Goal: Information Seeking & Learning: Learn about a topic

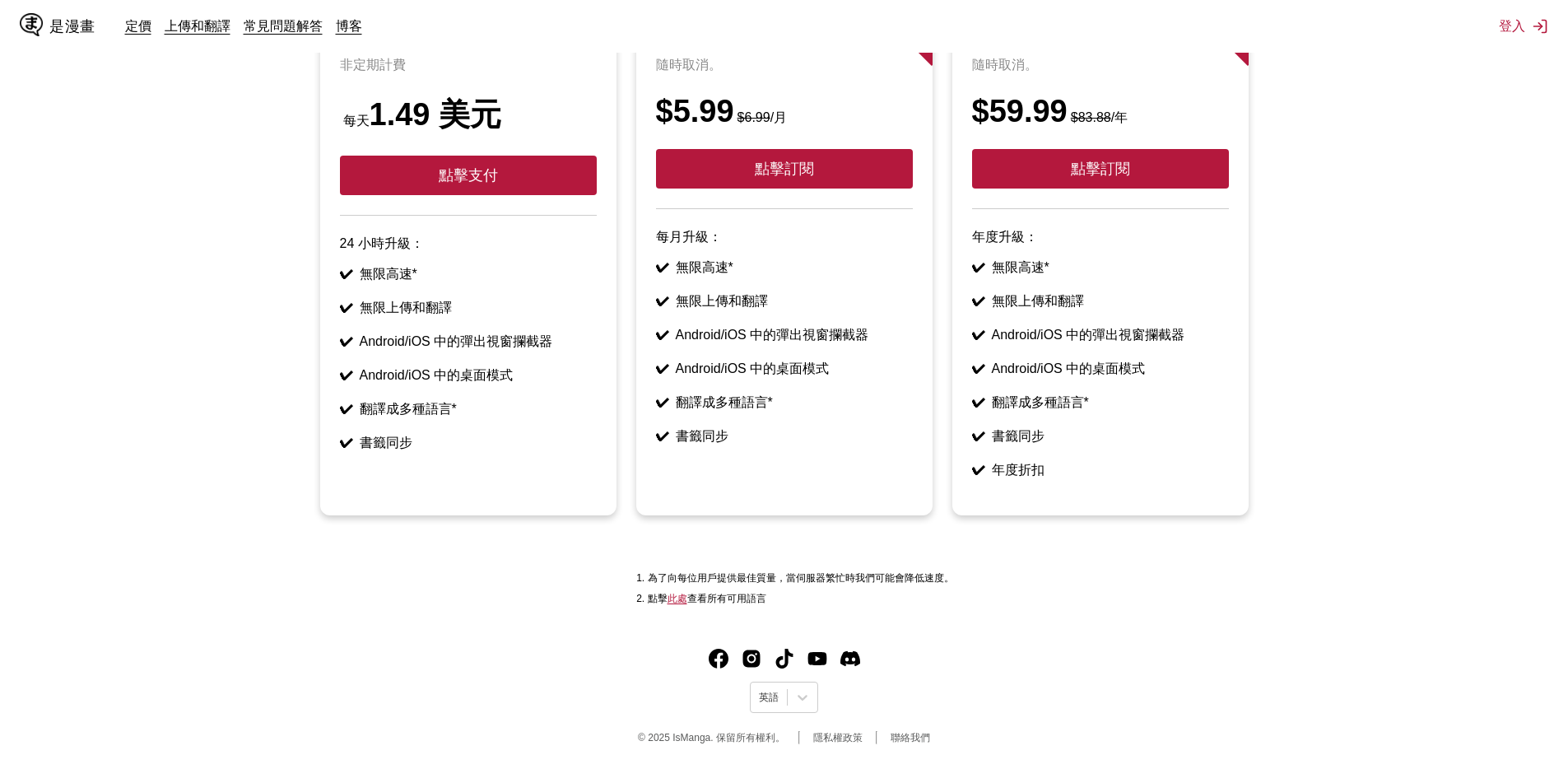
scroll to position [274, 0]
click at [811, 695] on div at bounding box center [802, 698] width 30 height 30
click at [769, 652] on font "中文(正體)" at bounding box center [783, 658] width 46 height 12
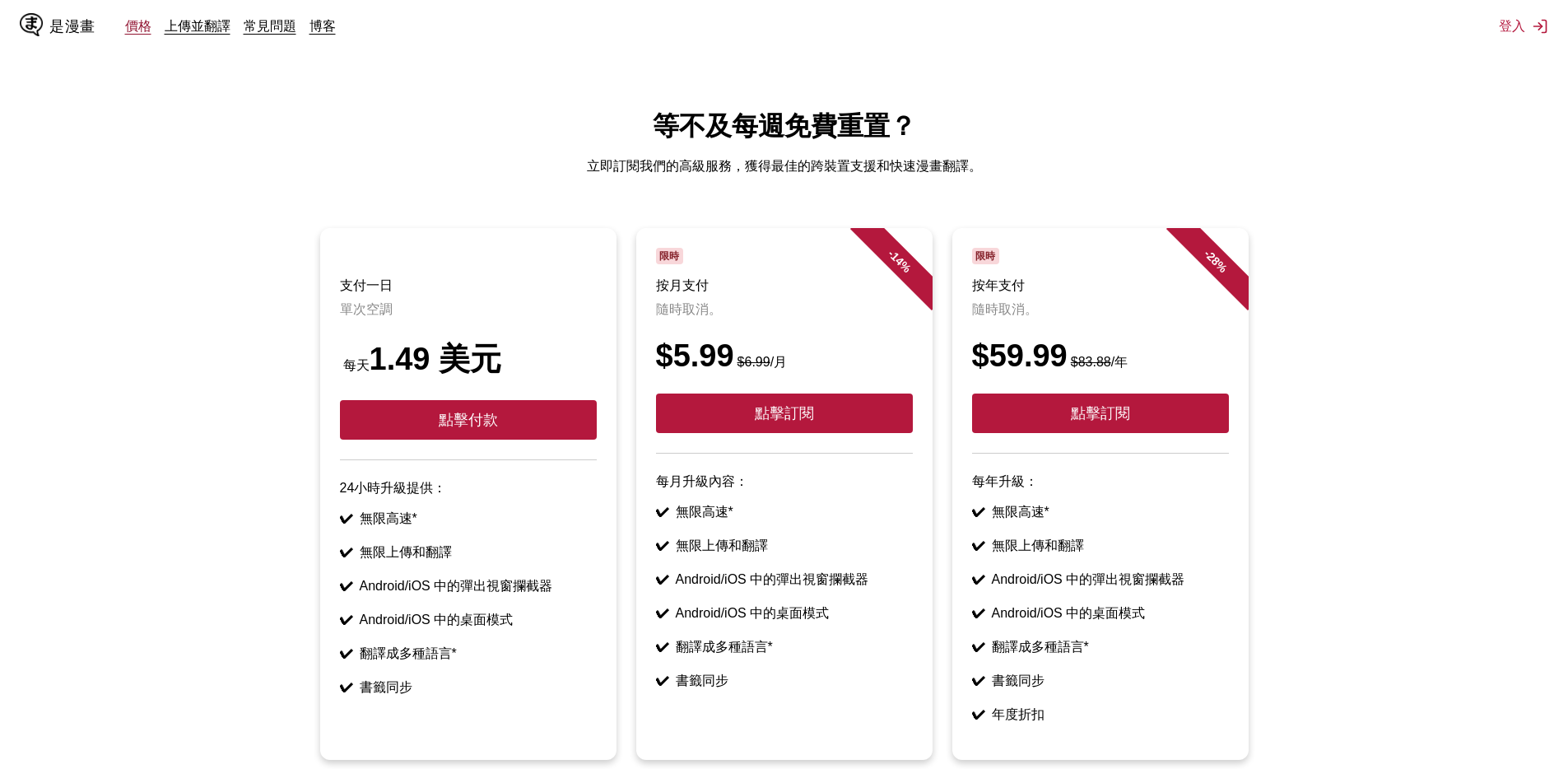
click at [132, 33] on font "價格" at bounding box center [138, 25] width 26 height 16
click at [132, 31] on font "價格" at bounding box center [138, 25] width 26 height 16
click at [281, 25] on font "常見問題" at bounding box center [270, 25] width 53 height 16
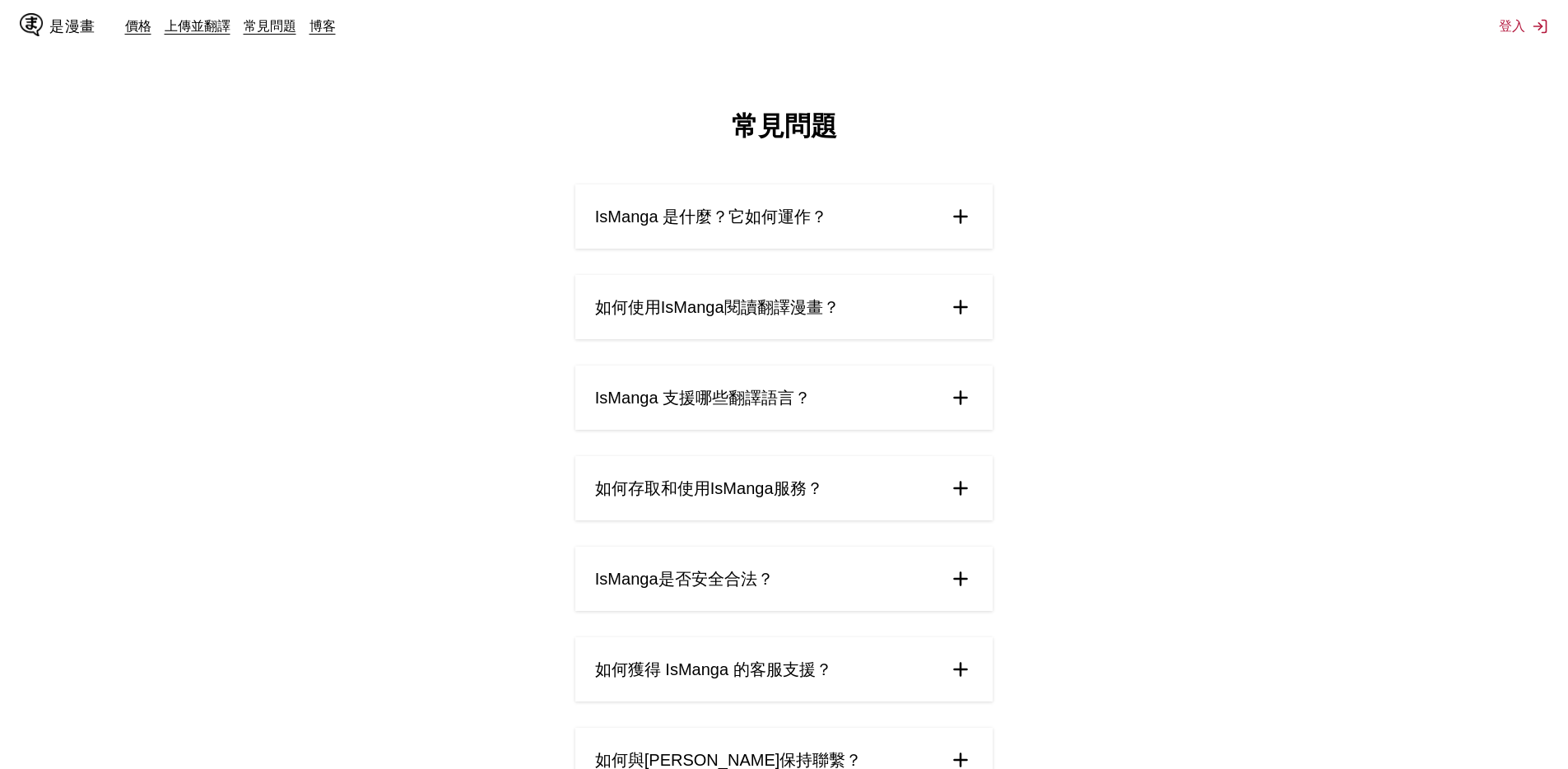
click at [959, 216] on img at bounding box center [960, 217] width 25 height 25
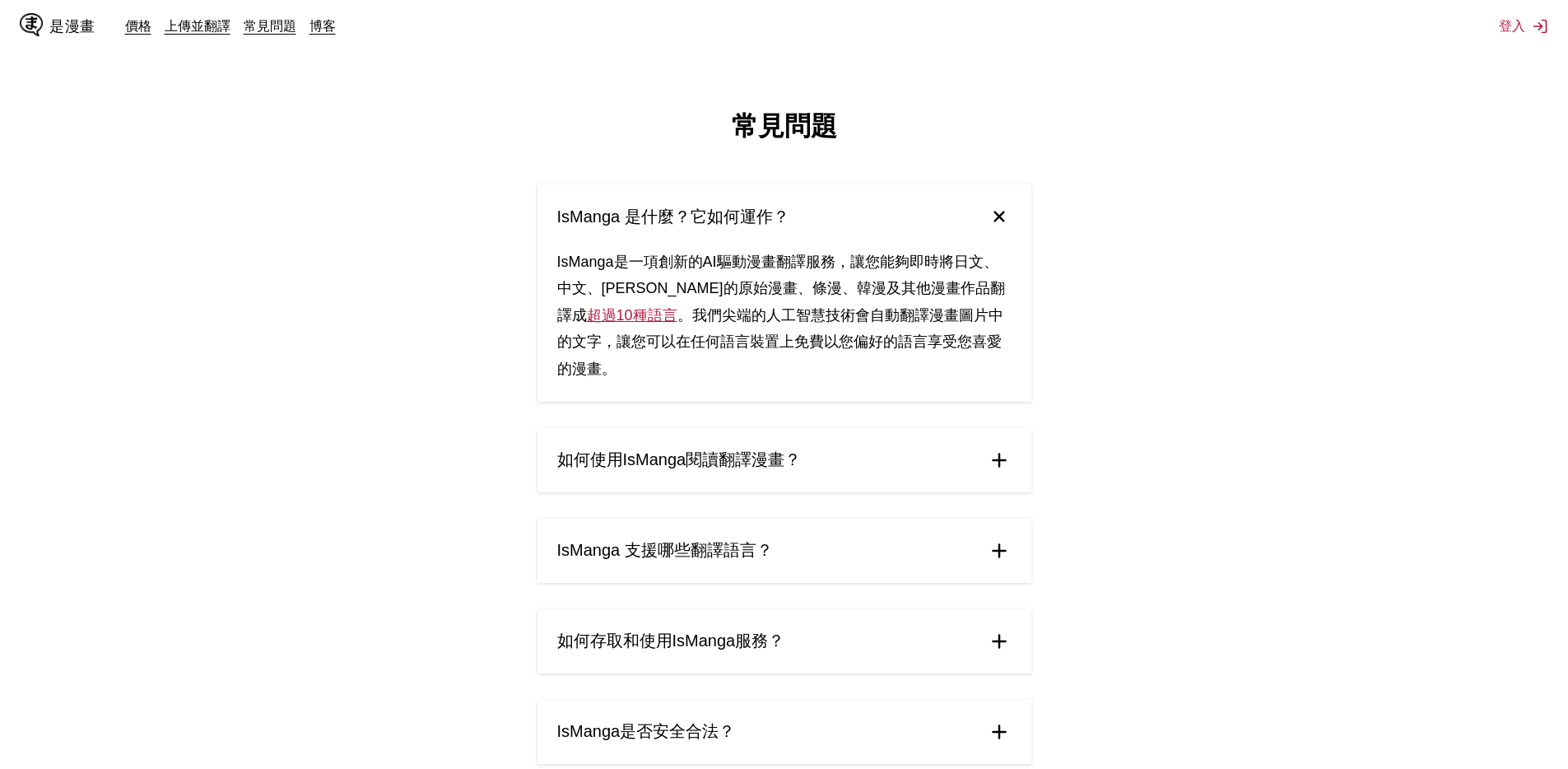
click at [986, 220] on img at bounding box center [998, 217] width 35 height 35
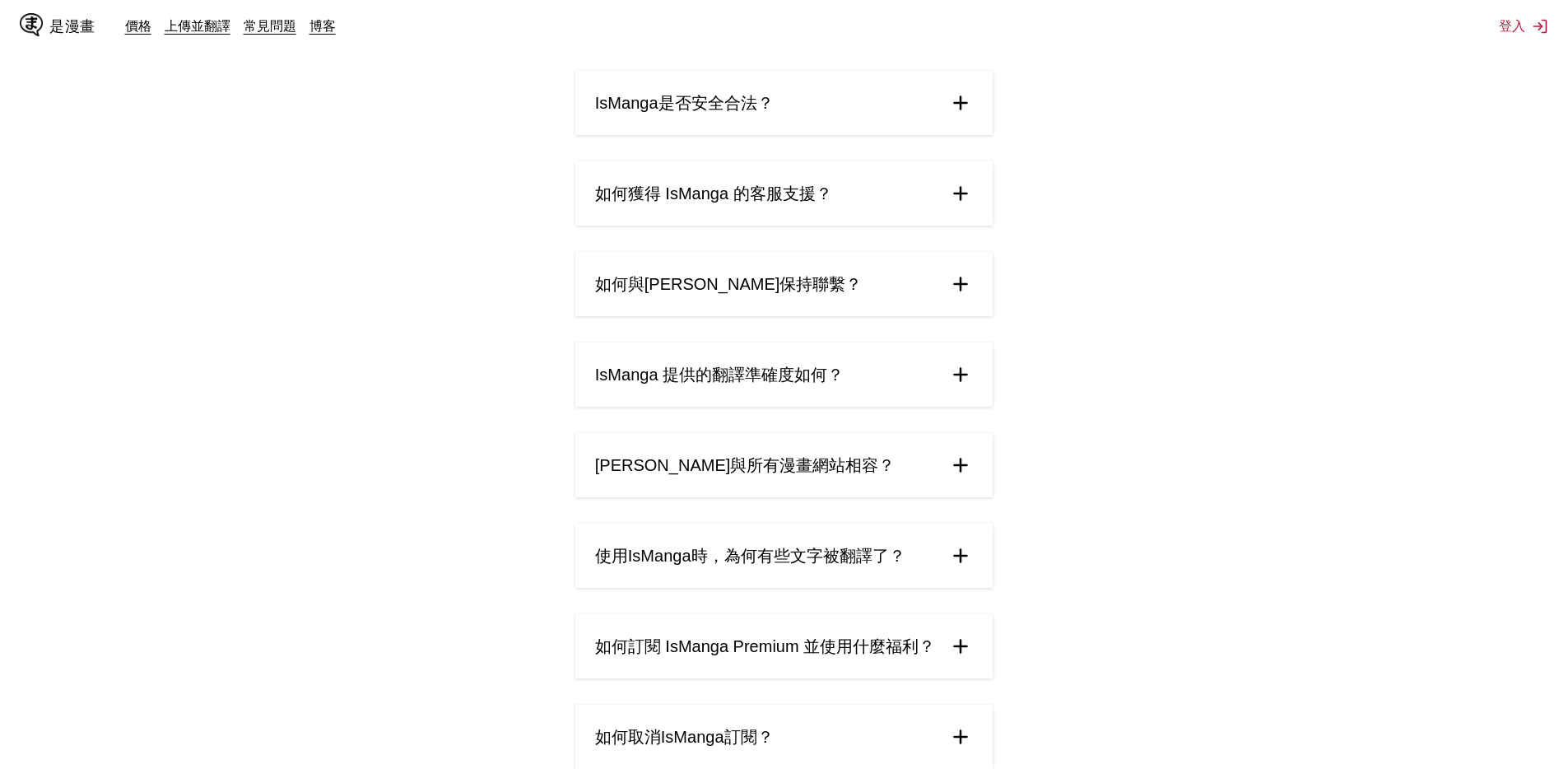
scroll to position [494, 0]
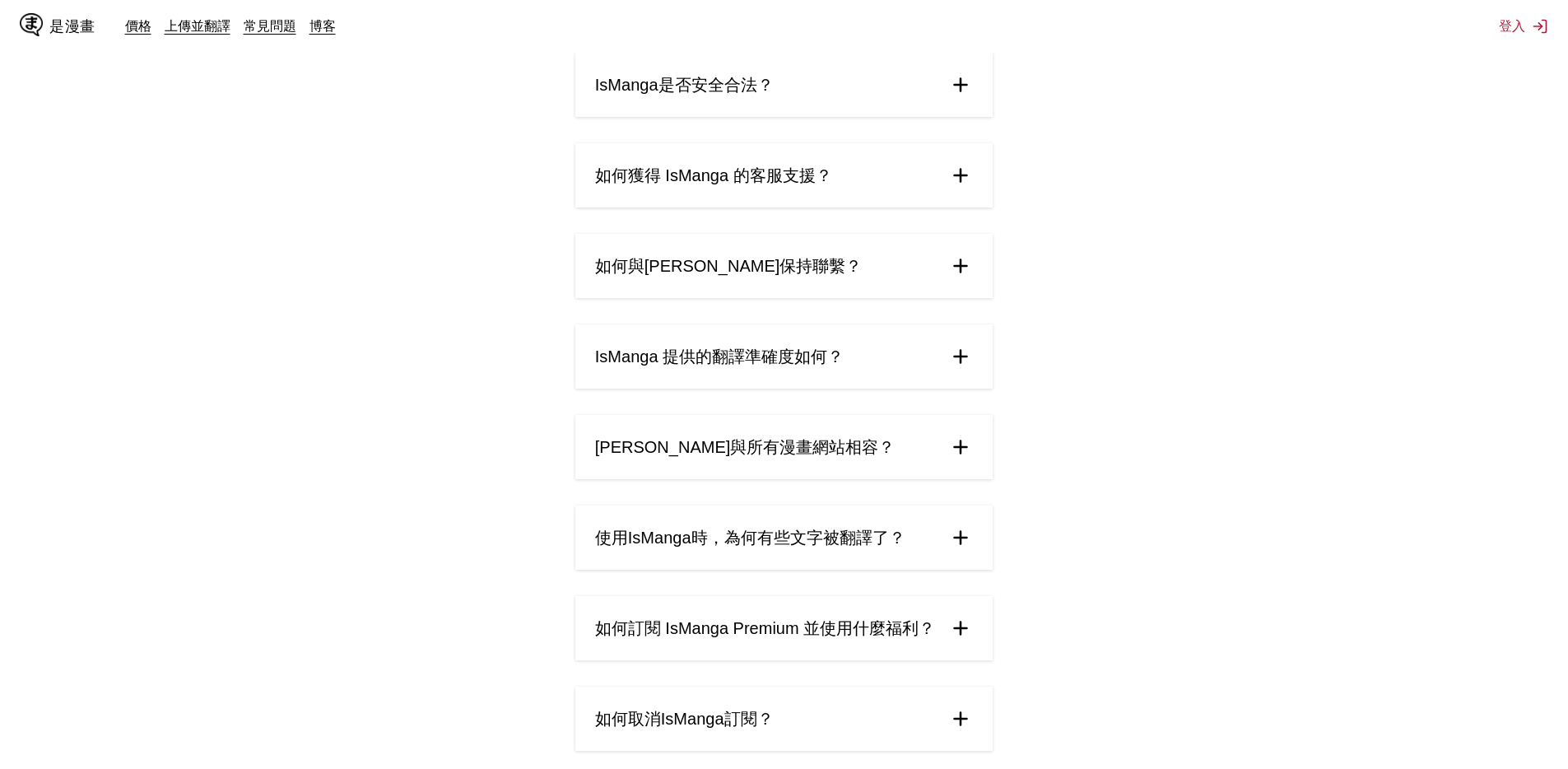
click at [960, 364] on img at bounding box center [960, 357] width 25 height 25
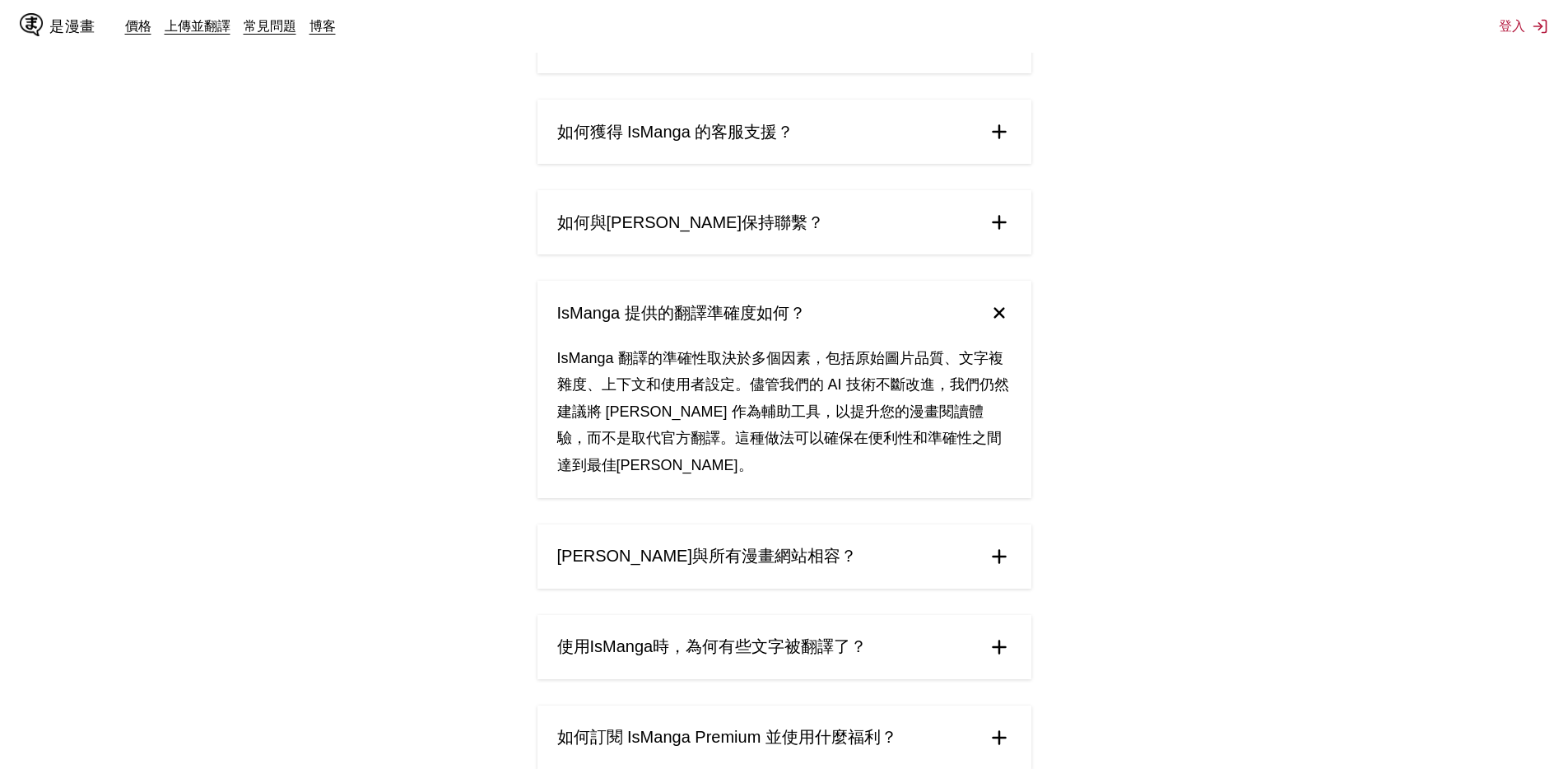
scroll to position [659, 0]
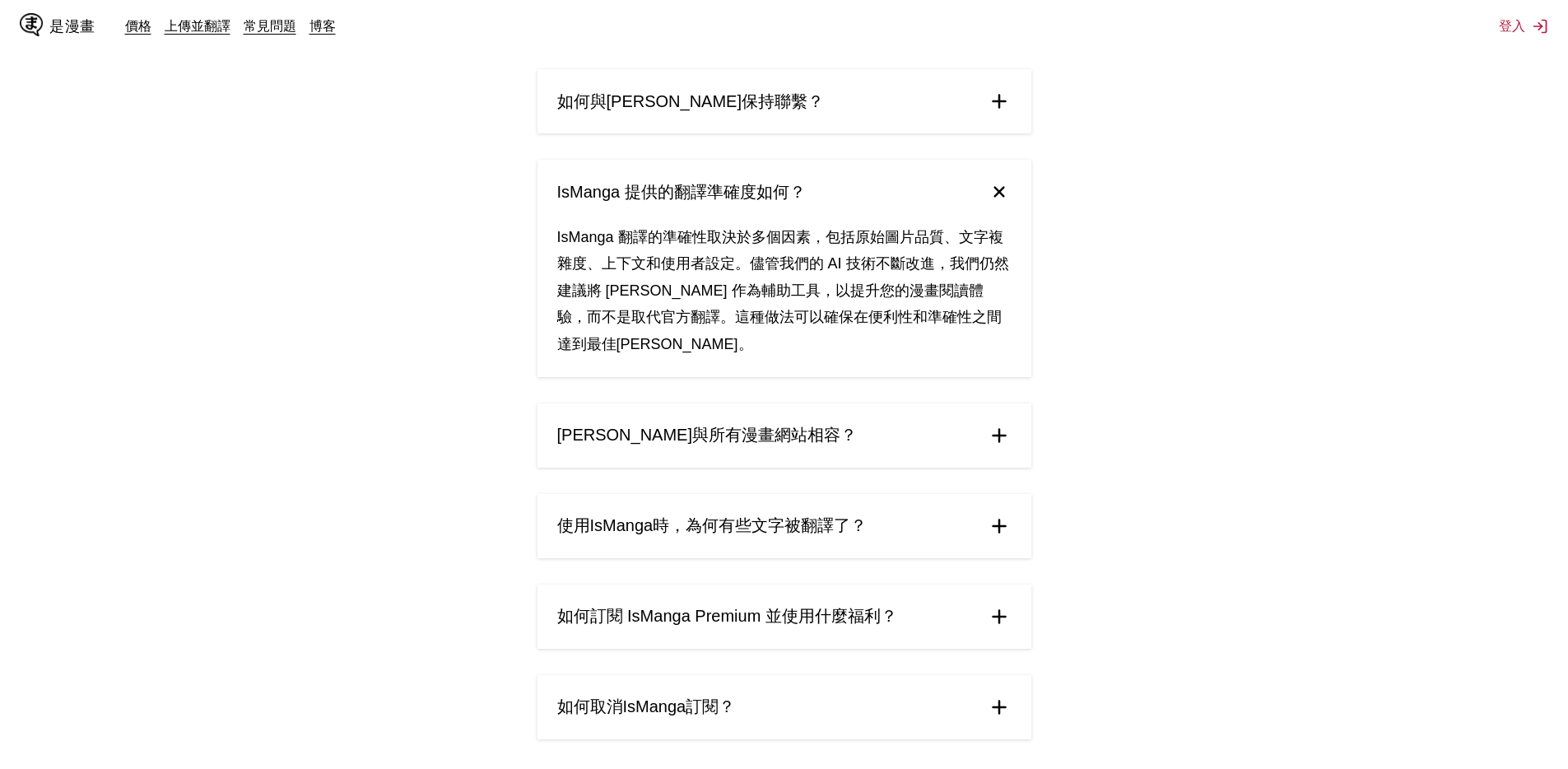
click at [992, 436] on img at bounding box center [999, 436] width 25 height 25
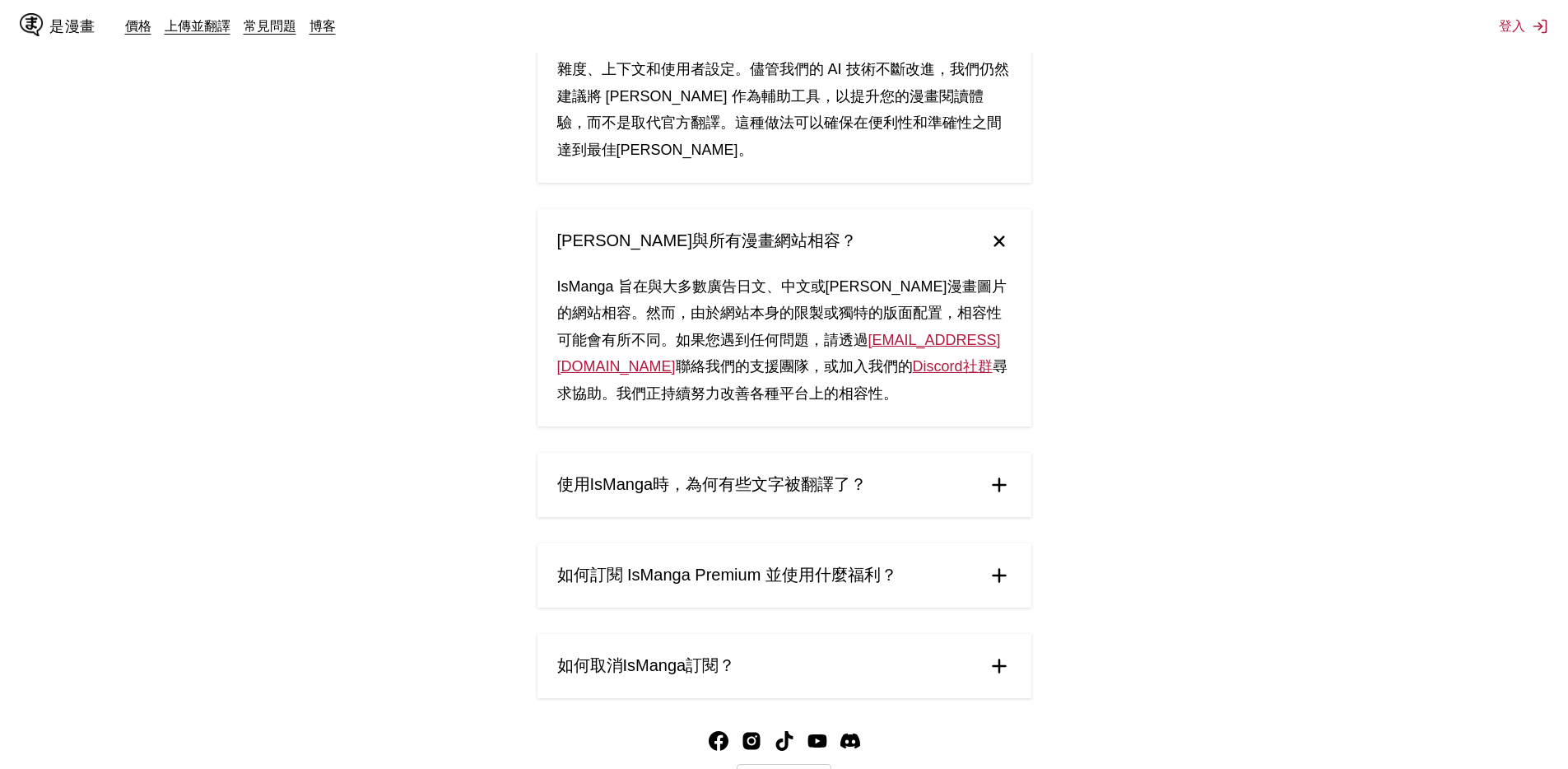
scroll to position [906, 0]
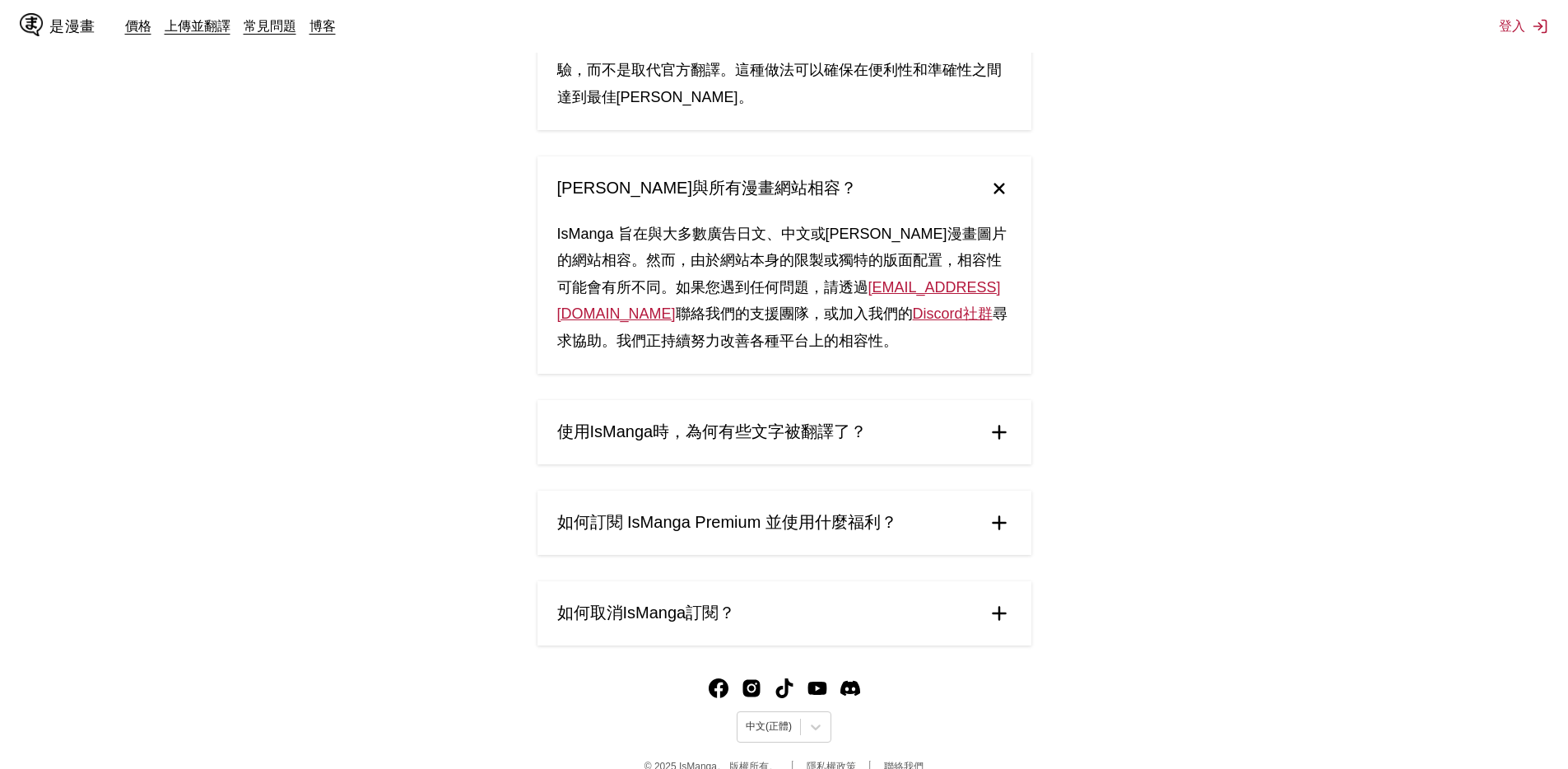
click at [1014, 453] on summary "使用IsManga時，為何有些文字被翻譯了？" at bounding box center [784, 432] width 494 height 65
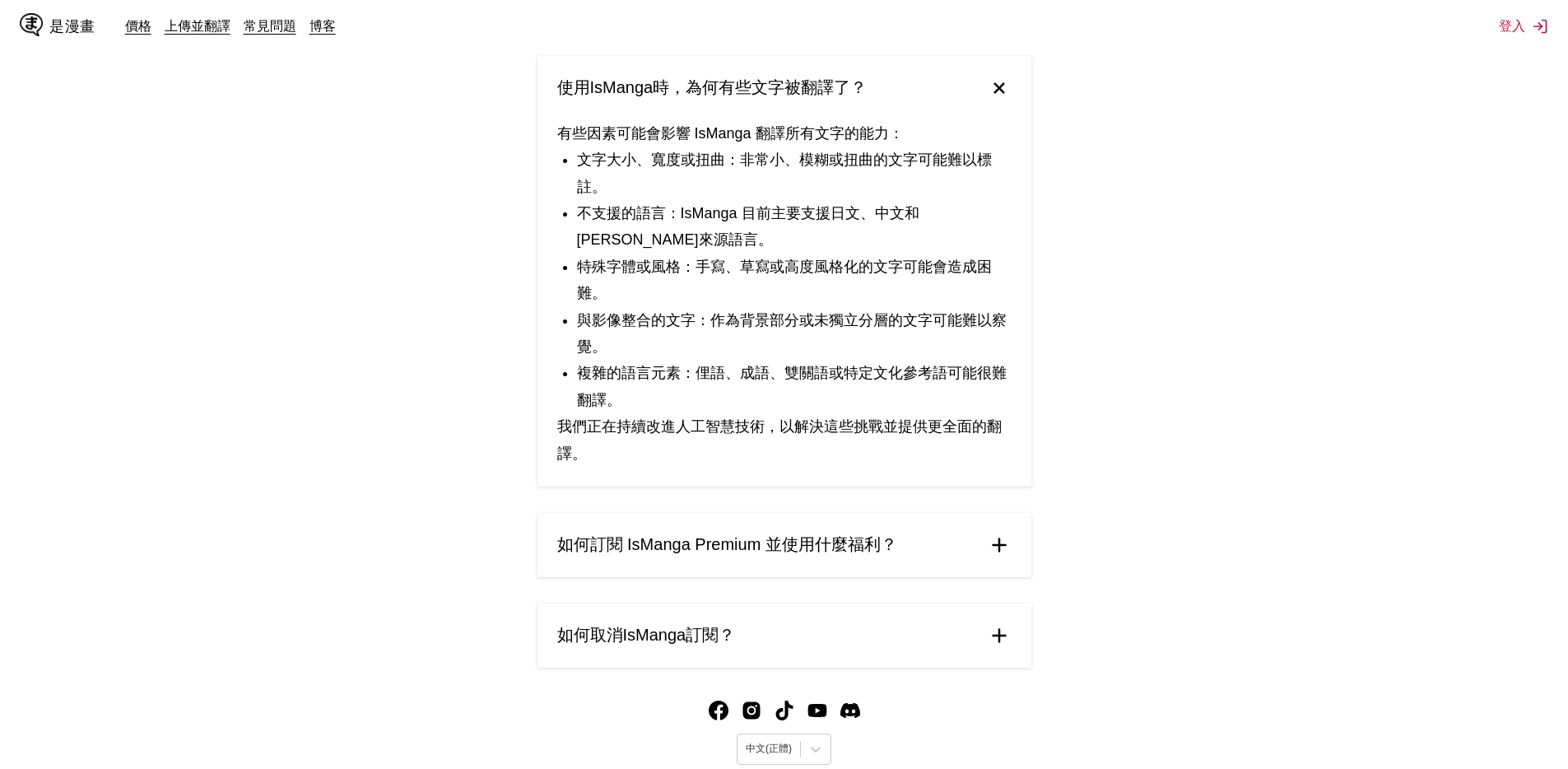
scroll to position [1304, 0]
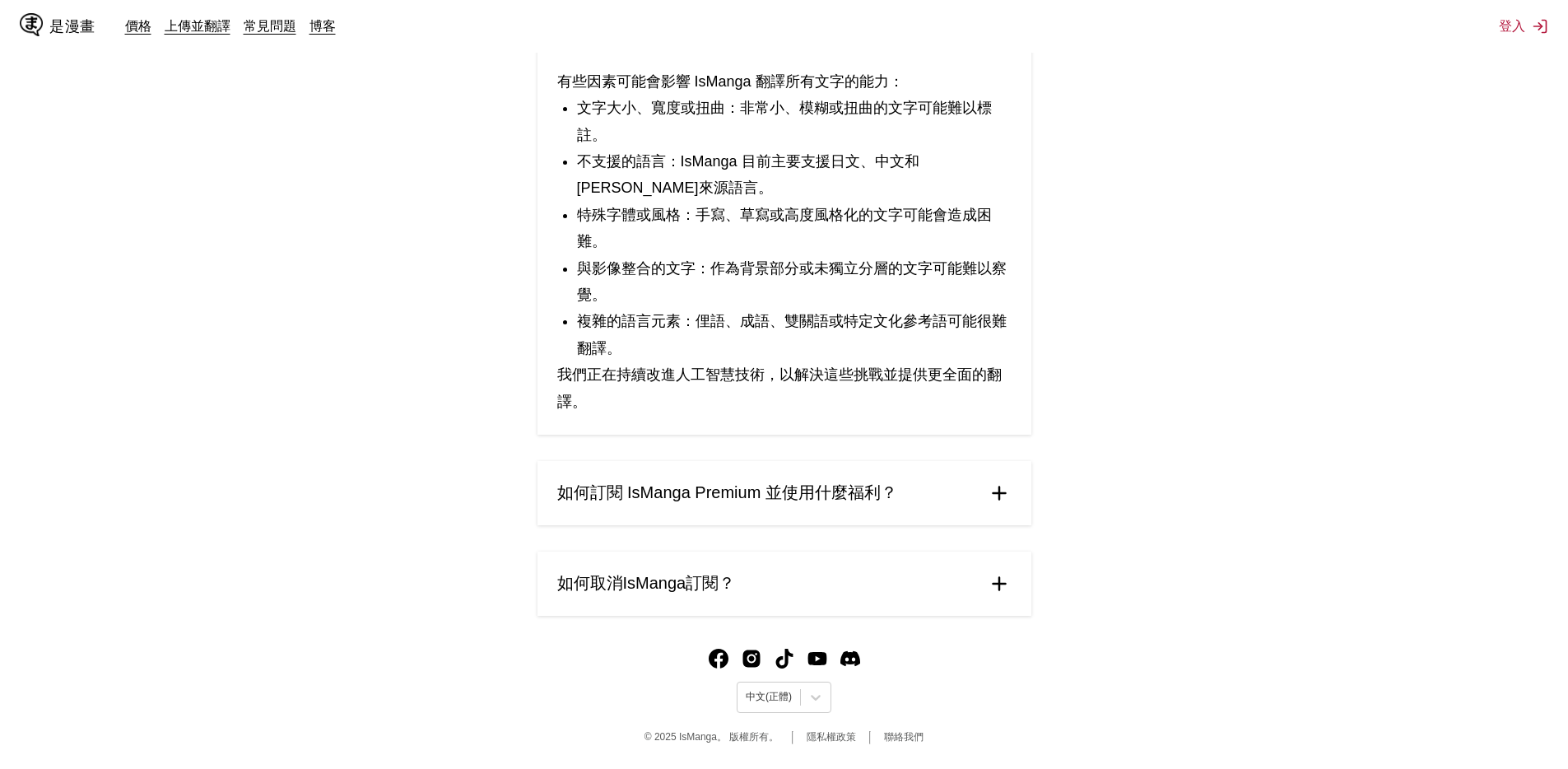
click at [993, 487] on img at bounding box center [999, 493] width 25 height 25
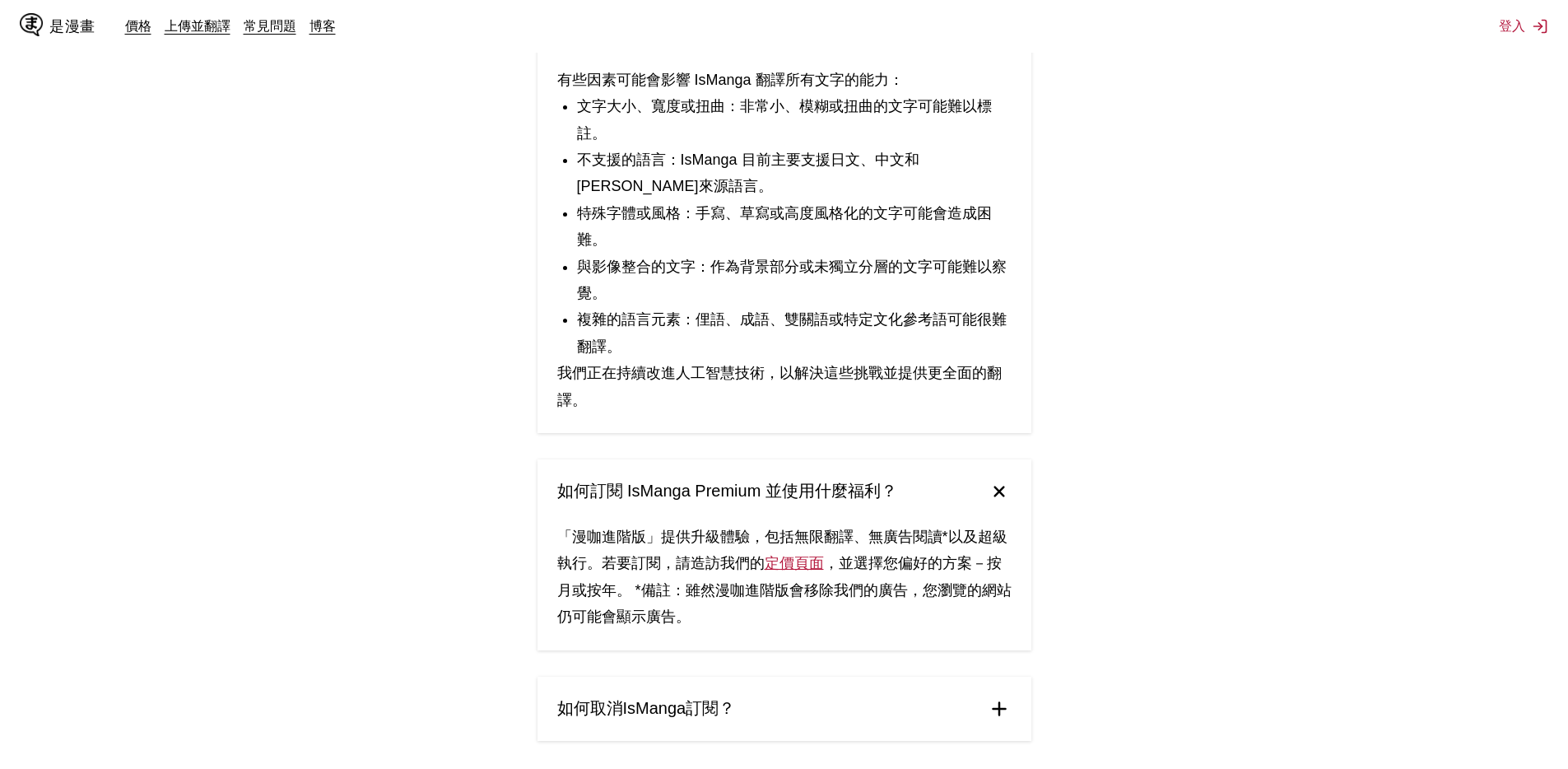
click at [792, 568] on font "定價頁面" at bounding box center [794, 563] width 59 height 16
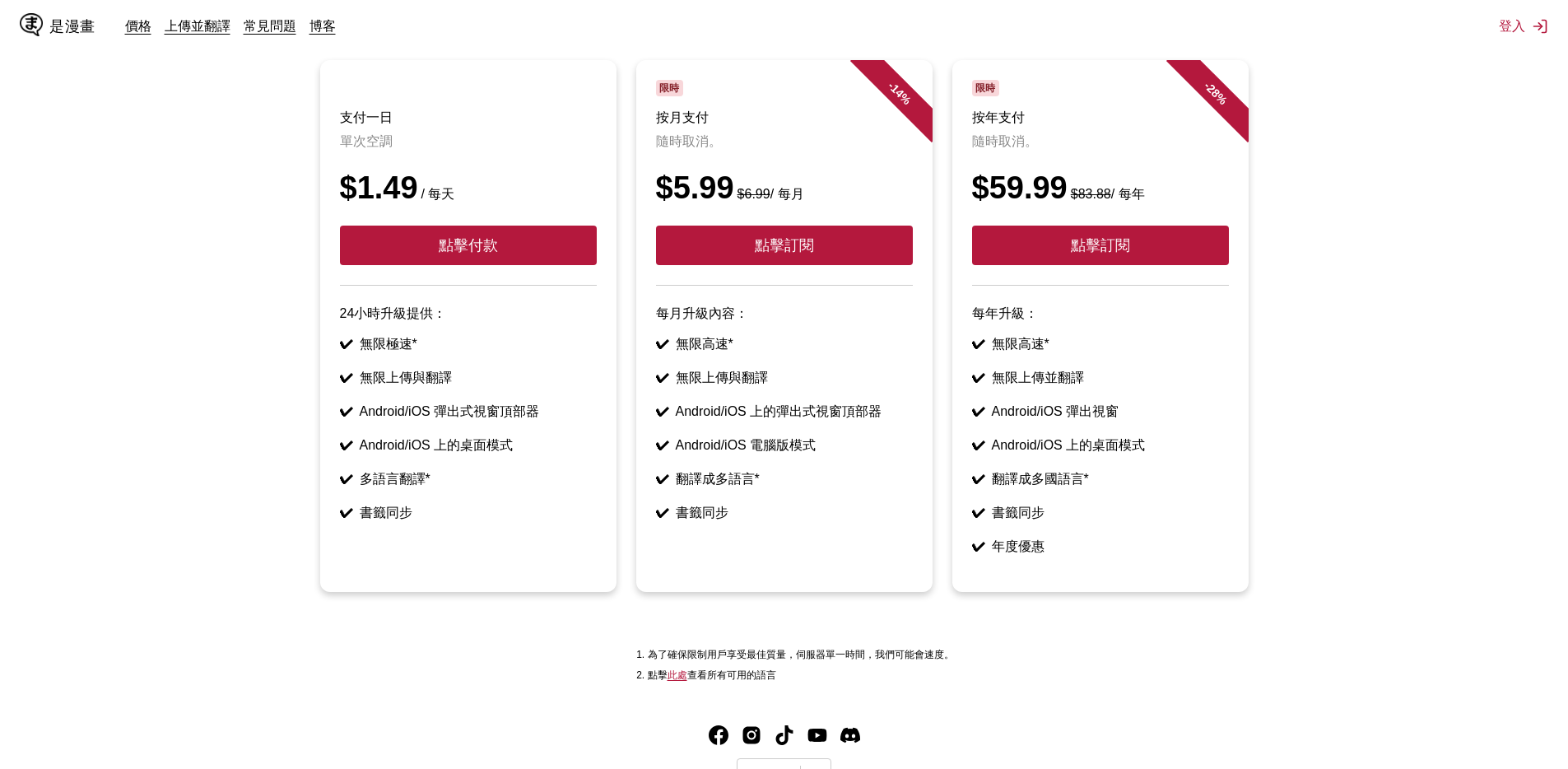
scroll to position [274, 0]
